Goal: Transaction & Acquisition: Book appointment/travel/reservation

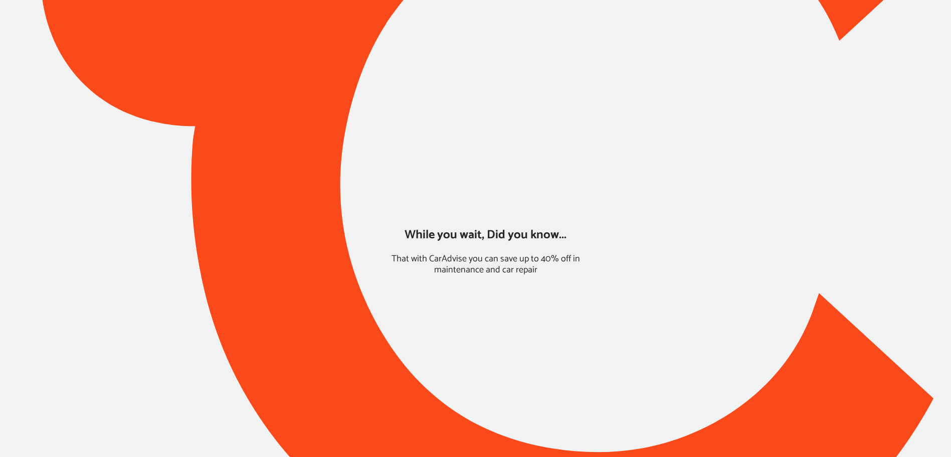
type input "*****"
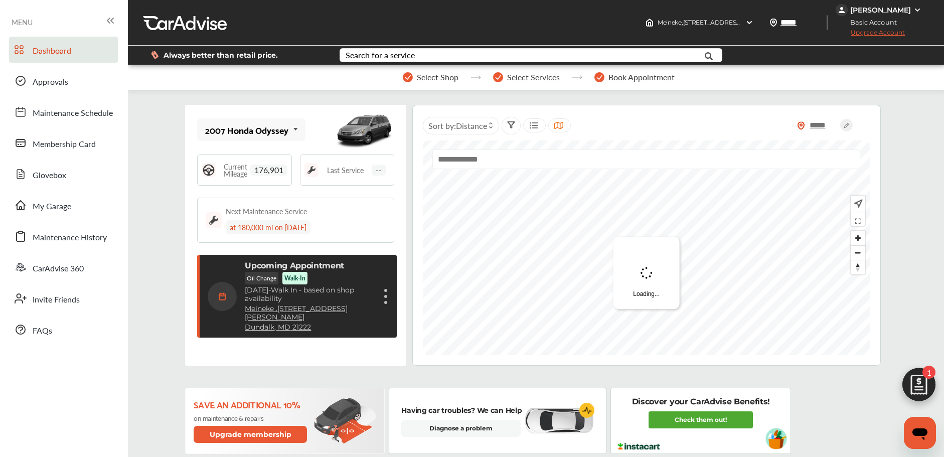
scroll to position [159, 0]
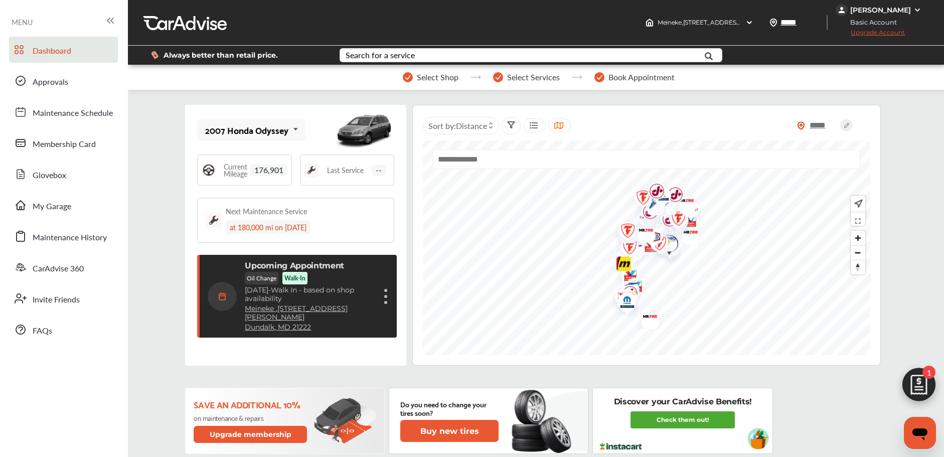
click at [384, 301] on figure at bounding box center [385, 302] width 3 height 3
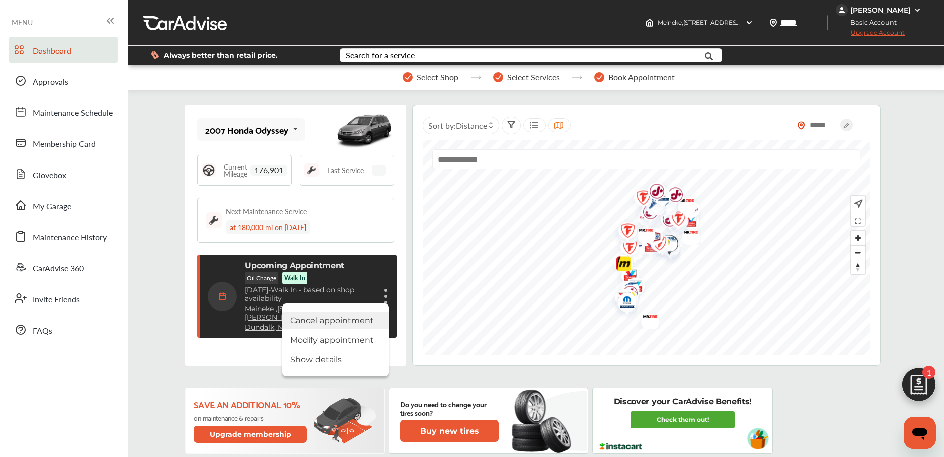
click at [337, 320] on li "Cancel appointment" at bounding box center [335, 320] width 106 height 18
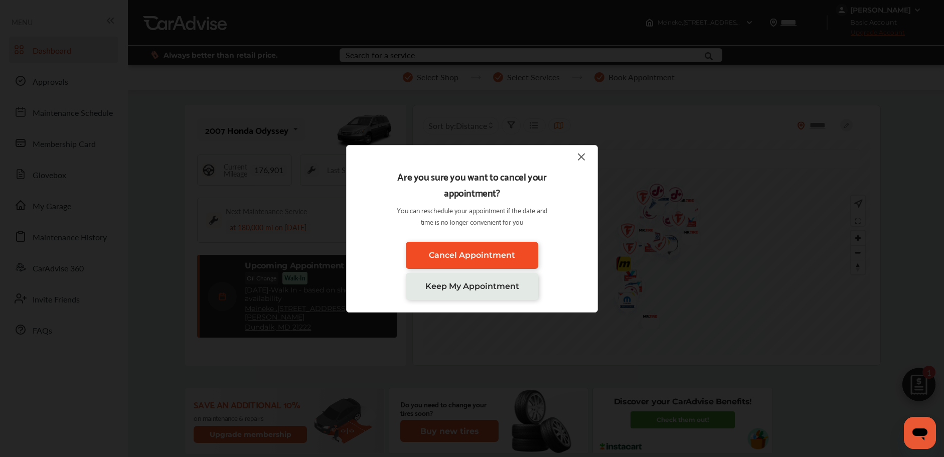
click at [426, 254] on link "Cancel Appointment" at bounding box center [472, 255] width 132 height 27
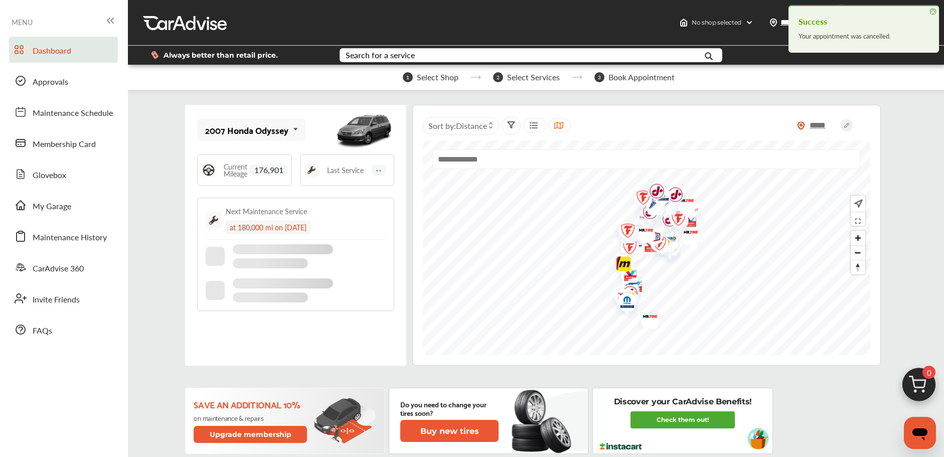
scroll to position [34, 0]
click at [914, 373] on img at bounding box center [918, 387] width 48 height 48
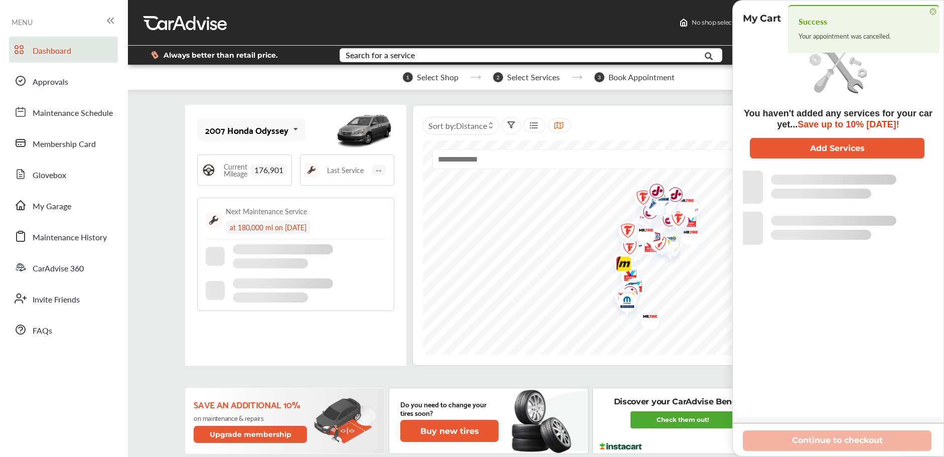
scroll to position [0, 0]
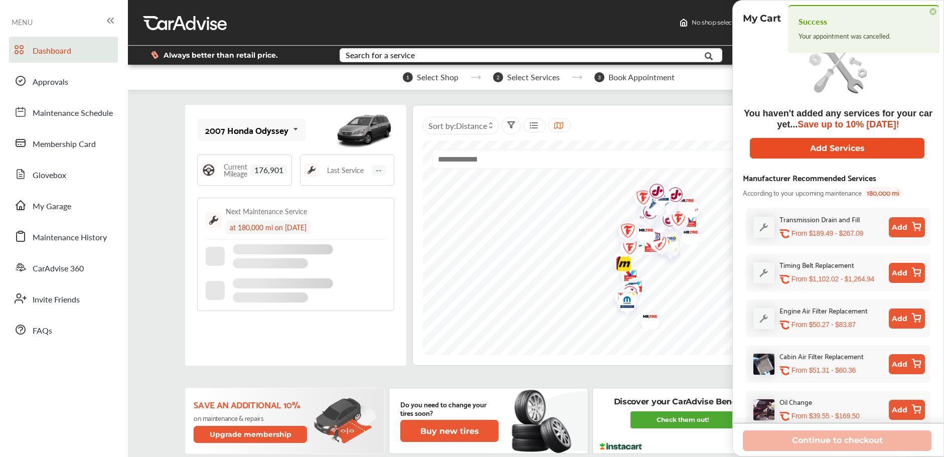
click at [796, 148] on button "Add Services" at bounding box center [837, 148] width 174 height 21
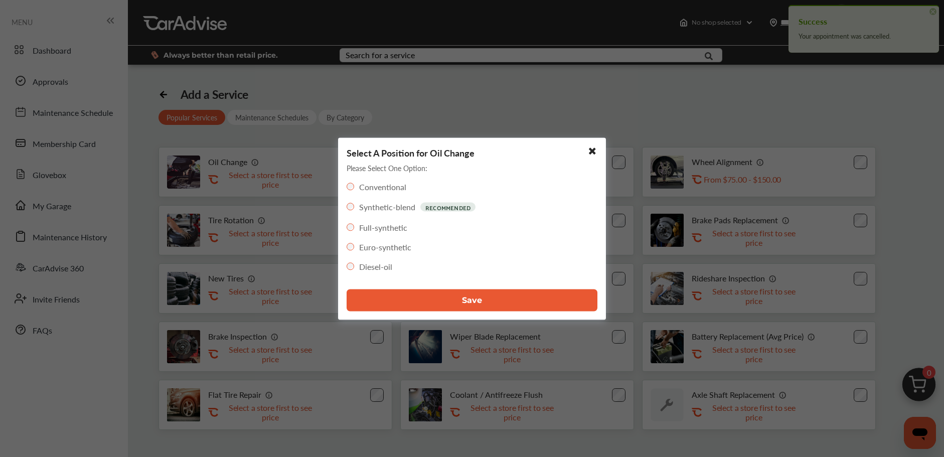
click at [405, 306] on button "Save" at bounding box center [471, 300] width 251 height 22
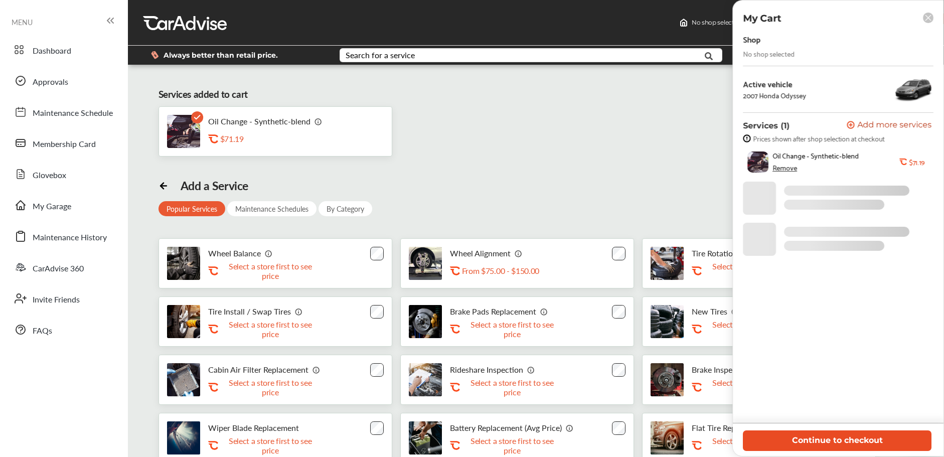
click at [824, 439] on button "Continue to checkout" at bounding box center [836, 440] width 189 height 21
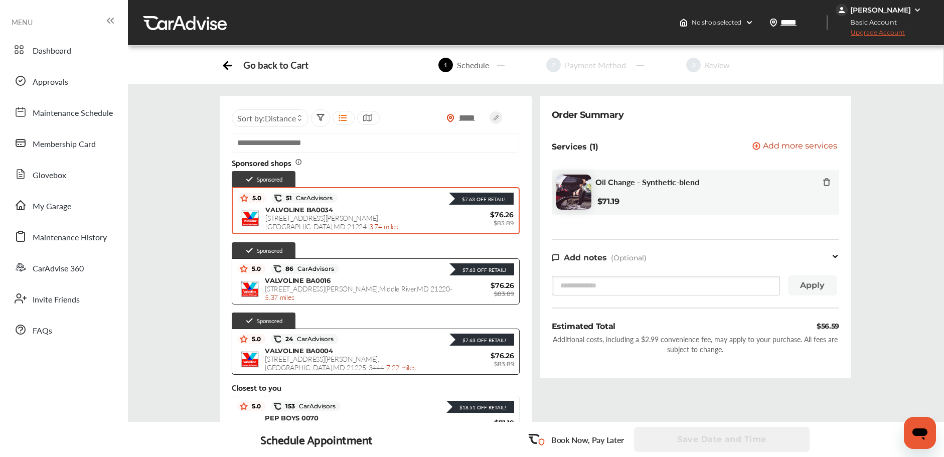
click at [349, 214] on div "VALVOLINE BA0034 [STREET_ADDRESS][PERSON_NAME] - 3.74 miles" at bounding box center [359, 218] width 188 height 25
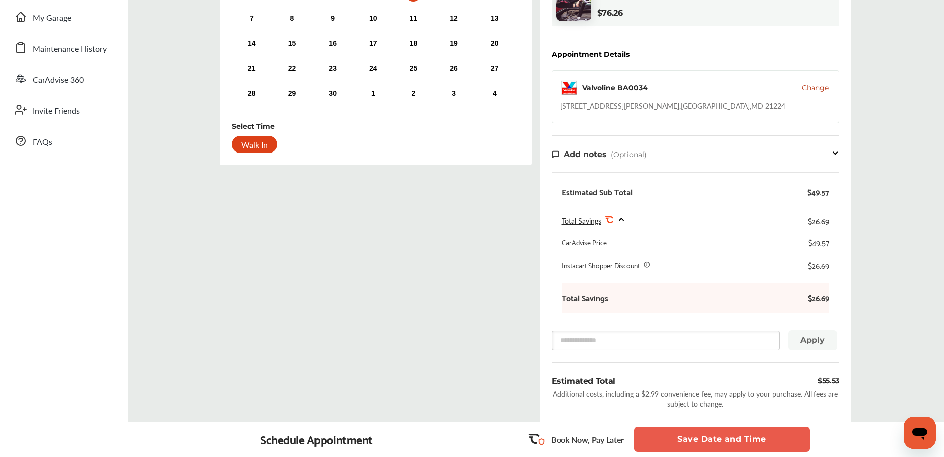
scroll to position [250, 0]
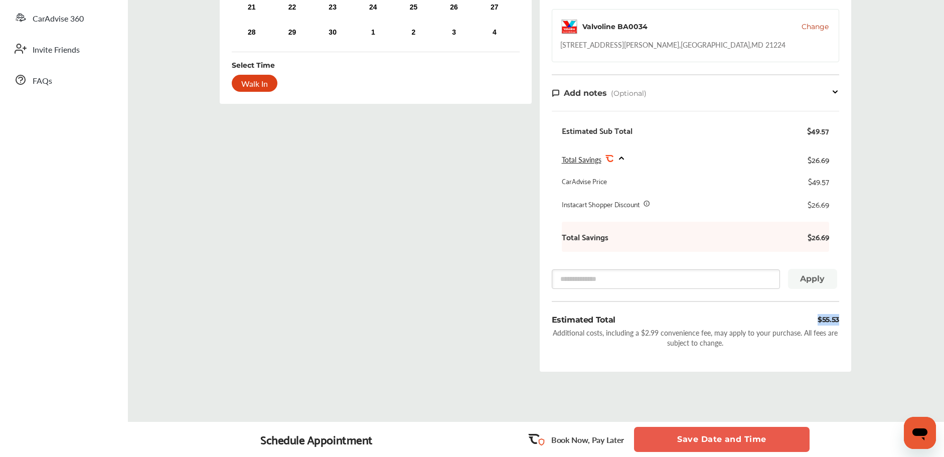
drag, startPoint x: 817, startPoint y: 319, endPoint x: 842, endPoint y: 320, distance: 24.6
click at [842, 320] on div "Order Summary Services (1) Add a service Add more services Oil Change - Synthet…" at bounding box center [694, 108] width 311 height 525
drag, startPoint x: 840, startPoint y: 320, endPoint x: 833, endPoint y: 321, distance: 7.1
click at [839, 321] on div "Order Summary Services (1) Add a service Add more services Oil Change - Synthet…" at bounding box center [694, 108] width 311 height 525
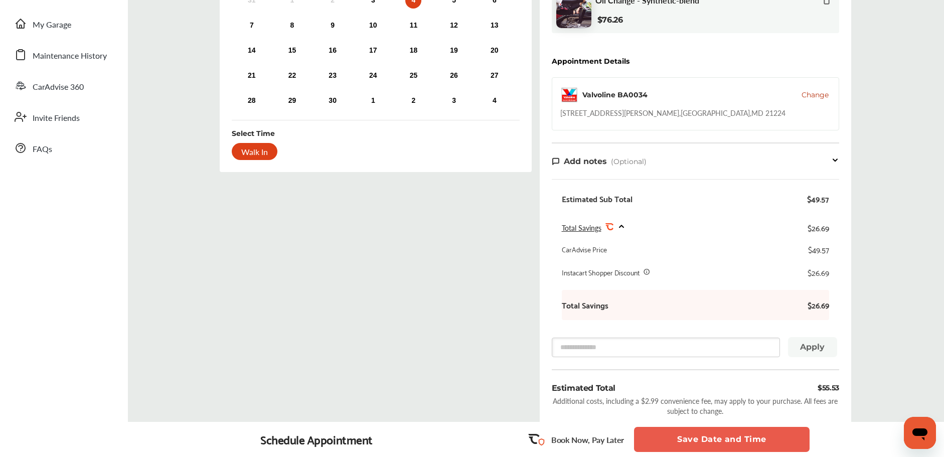
scroll to position [171, 0]
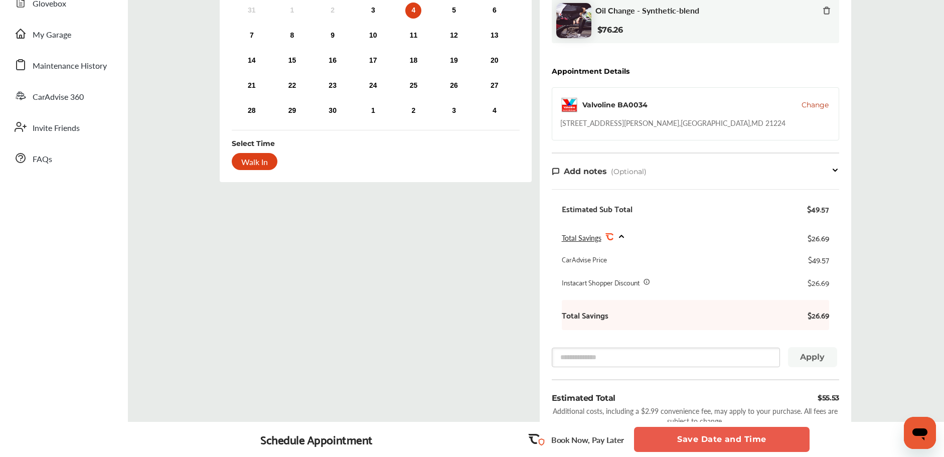
click at [810, 103] on span "Change" at bounding box center [814, 105] width 27 height 10
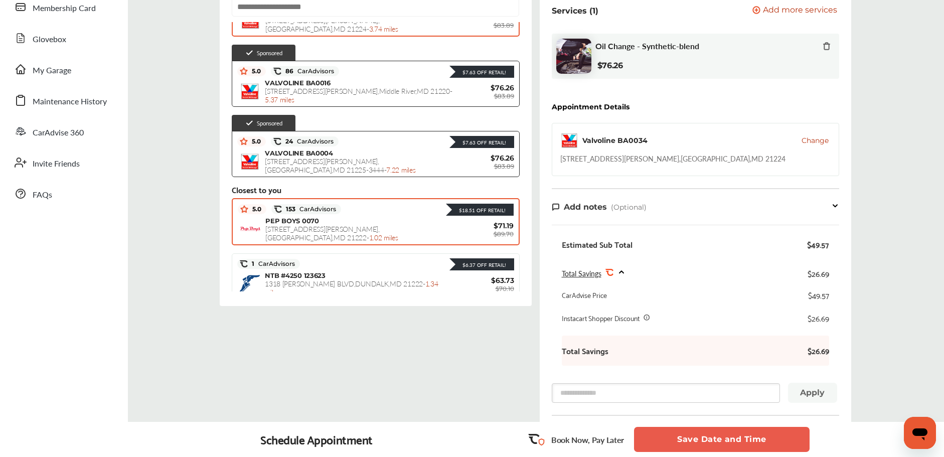
scroll to position [73, 0]
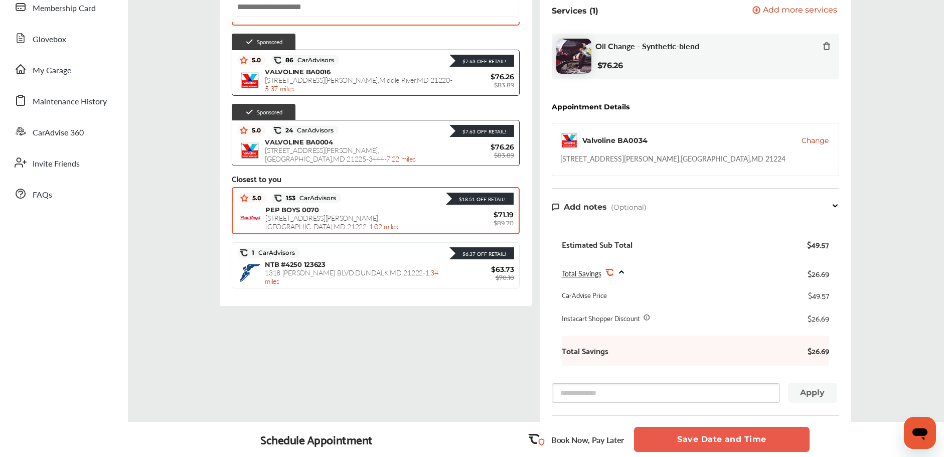
click at [377, 214] on div "PEP BOYS 0070 [STREET_ADDRESS][PERSON_NAME] - 1.02 miles" at bounding box center [359, 218] width 188 height 25
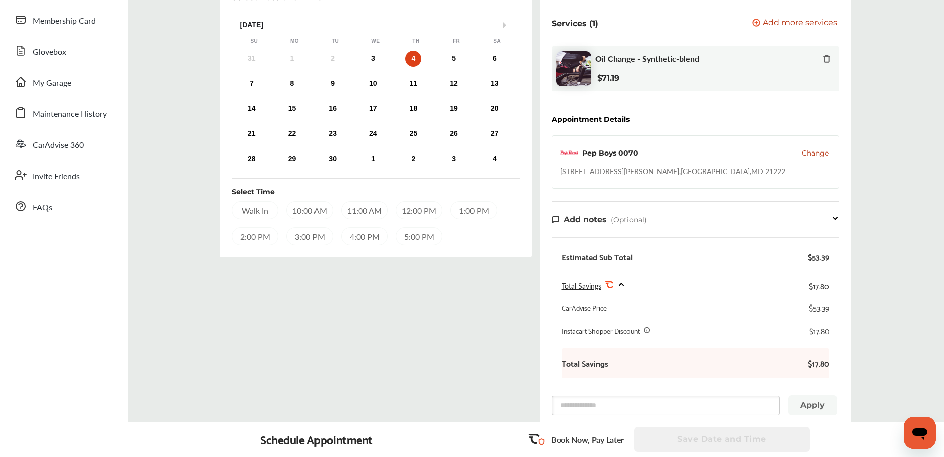
scroll to position [48, 0]
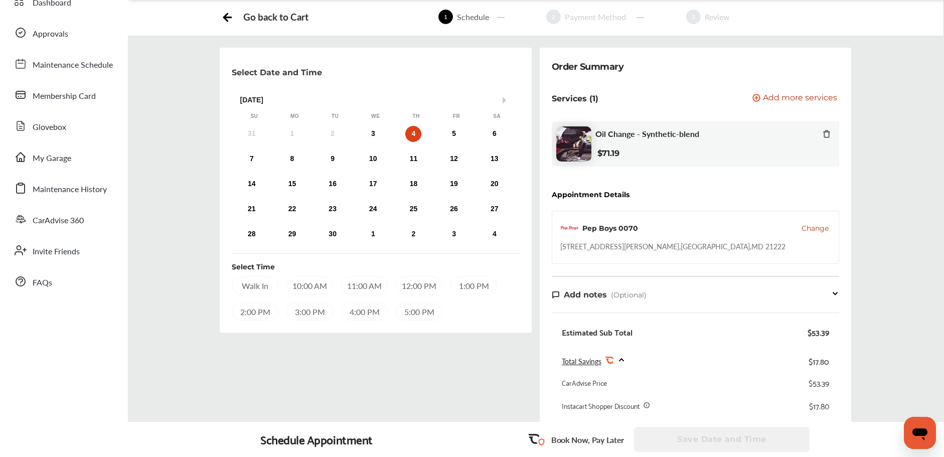
click at [808, 226] on span "Change" at bounding box center [814, 228] width 27 height 10
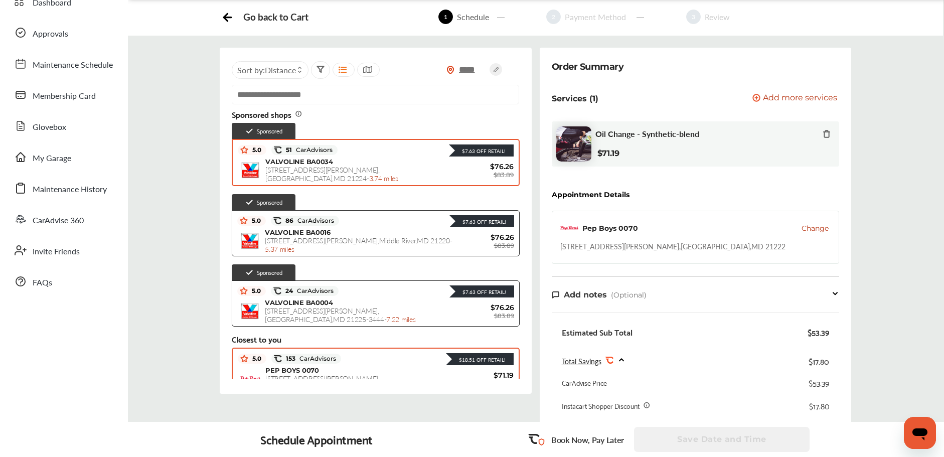
click at [345, 172] on span "[STREET_ADDRESS][PERSON_NAME] - 3.74 miles" at bounding box center [331, 173] width 133 height 19
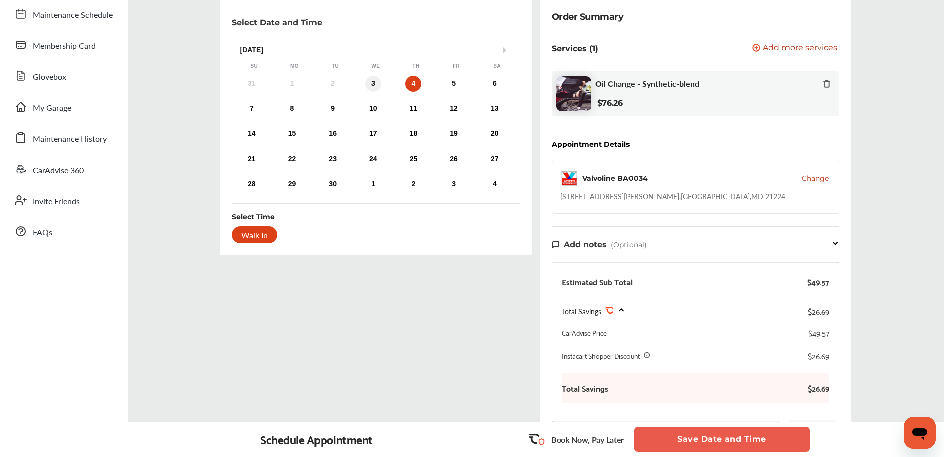
scroll to position [99, 0]
click at [378, 76] on div "31 1 2 3 4 5 6" at bounding box center [373, 83] width 283 height 20
click at [375, 78] on div "3" at bounding box center [373, 83] width 16 height 16
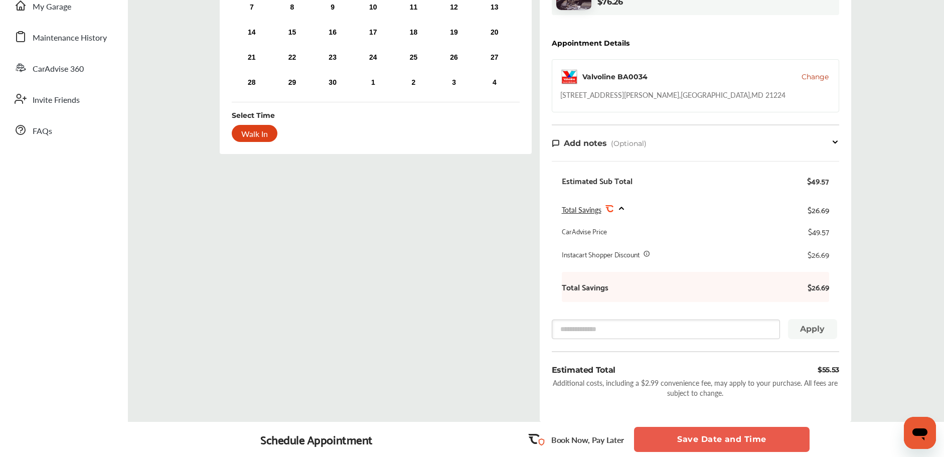
scroll to position [290, 0]
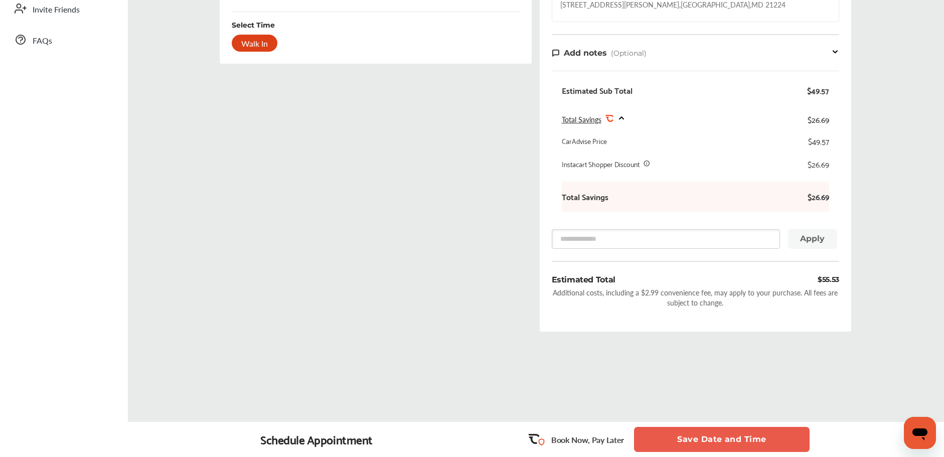
click at [688, 443] on button "Save Date and Time" at bounding box center [721, 439] width 175 height 25
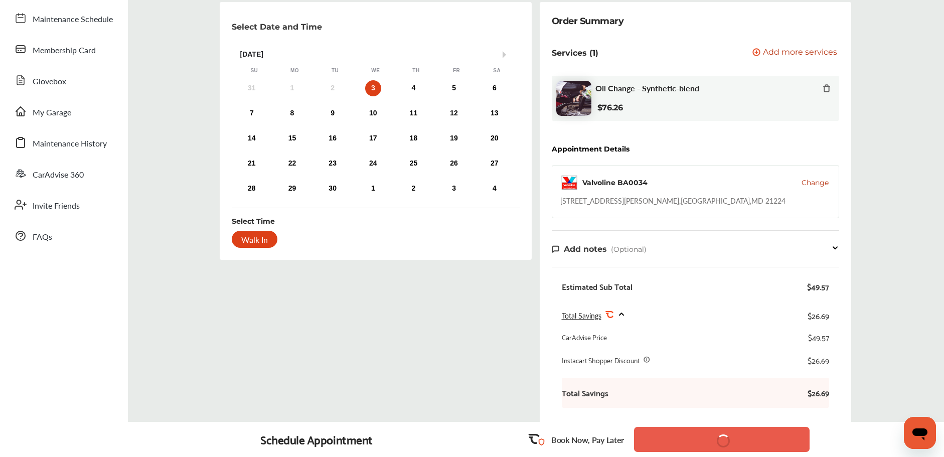
scroll to position [73, 0]
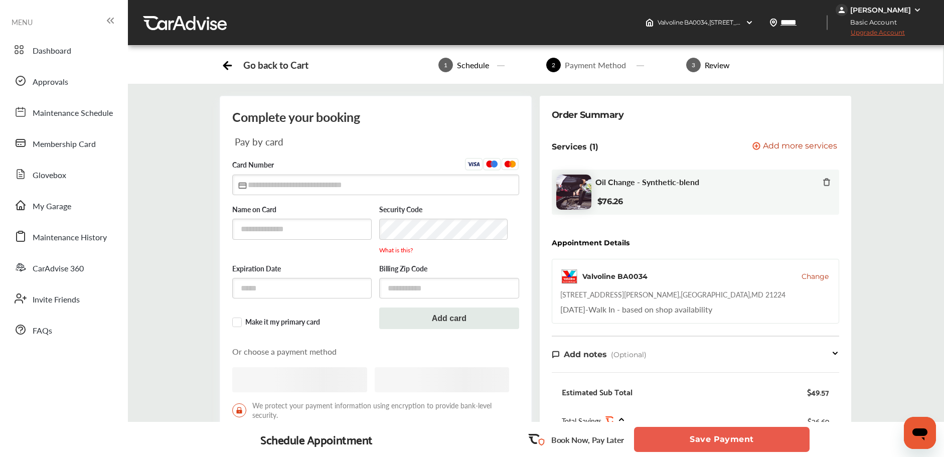
scroll to position [301, 0]
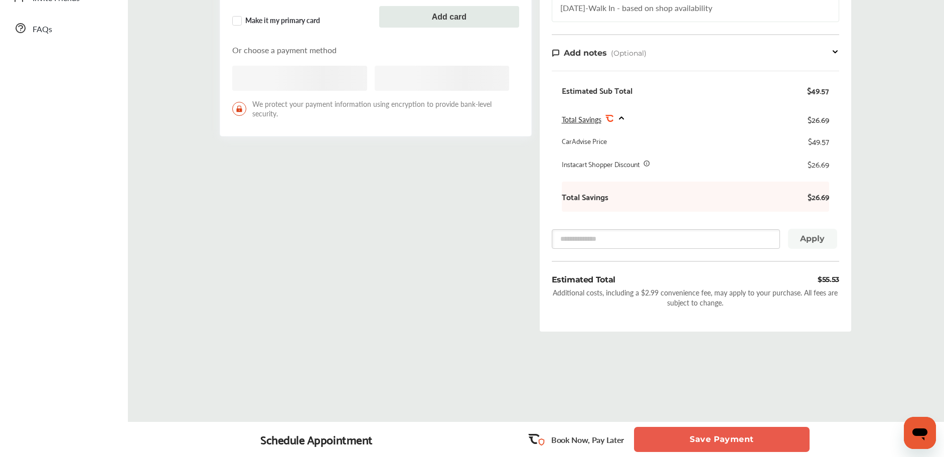
click at [687, 439] on button "Save Payment" at bounding box center [721, 439] width 175 height 25
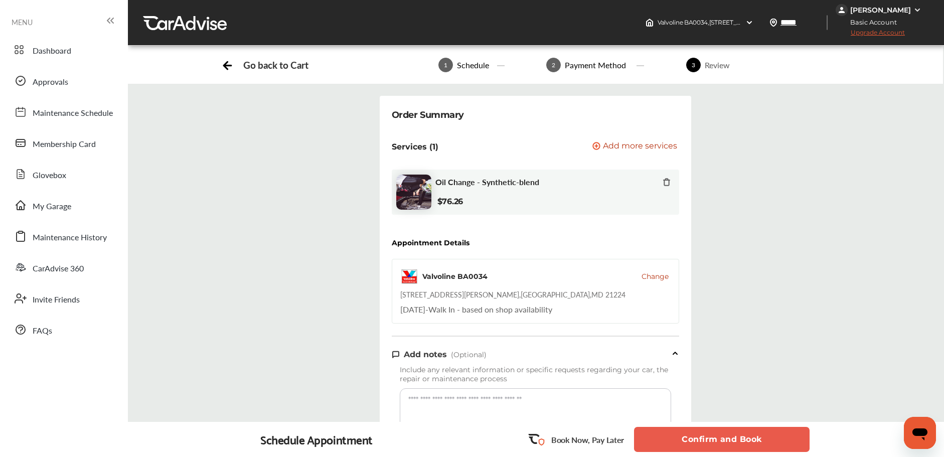
click at [688, 437] on button "Confirm and Book" at bounding box center [721, 439] width 175 height 25
